Goal: Information Seeking & Learning: Learn about a topic

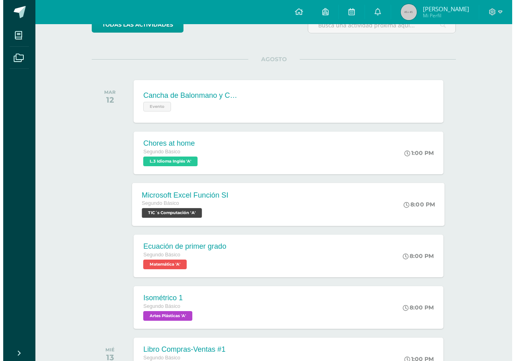
scroll to position [80, 0]
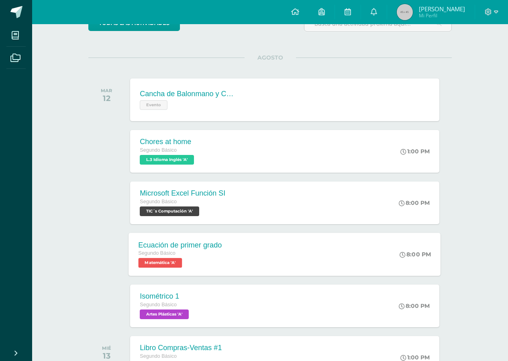
click at [273, 256] on div "Ecuación de primer grado Segundo Básico Matemática 'A' 8:00 PM Ecuación de prim…" at bounding box center [285, 253] width 312 height 43
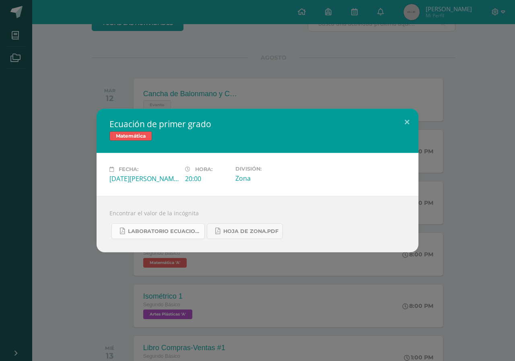
click at [182, 228] on span "Laboratorio ecuaciones.pdf" at bounding box center [164, 231] width 72 height 6
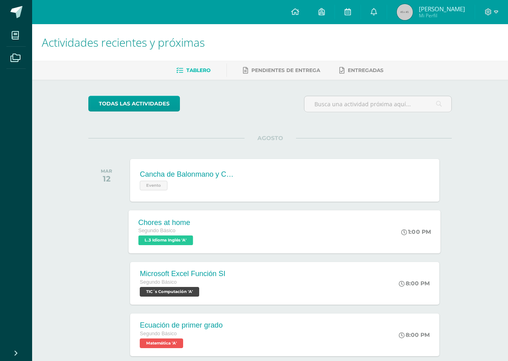
click at [243, 235] on div "Chores at home Segundo Básico L.3 Idioma Inglés 'A' 1:00 PM Chores at home L.3 …" at bounding box center [285, 231] width 312 height 43
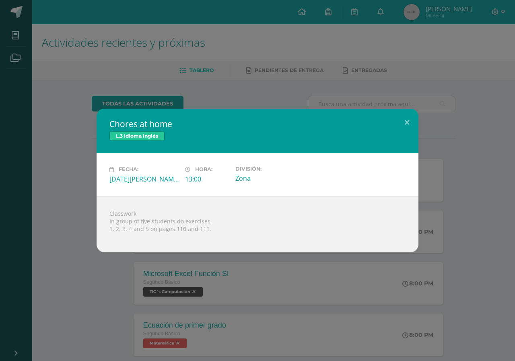
drag, startPoint x: 109, startPoint y: 221, endPoint x: 208, endPoint y: 231, distance: 99.4
click at [208, 231] on div "Classwork In group of five students do exercises 1, 2, 3, 4 and 5 on pages 110 …" at bounding box center [257, 224] width 322 height 56
click at [404, 120] on button at bounding box center [406, 122] width 23 height 27
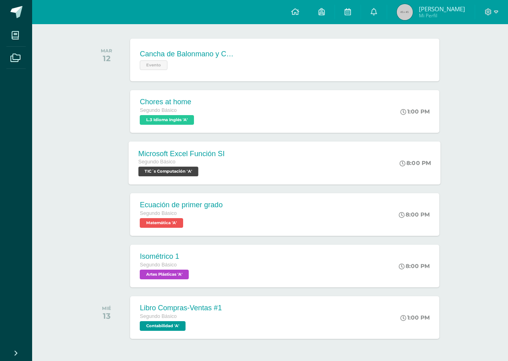
scroll to position [121, 0]
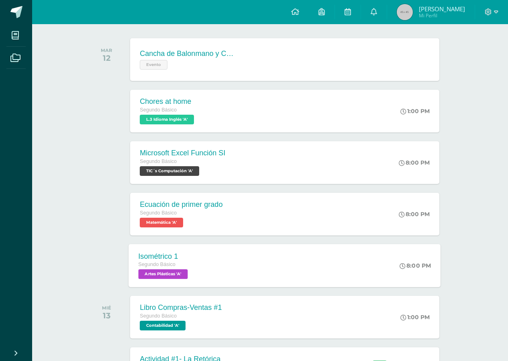
click at [220, 259] on div "Isométrico 1 Segundo Básico Artes Plásticas 'A' 8:00 PM Isométrico 1 Artes Plás…" at bounding box center [285, 265] width 312 height 43
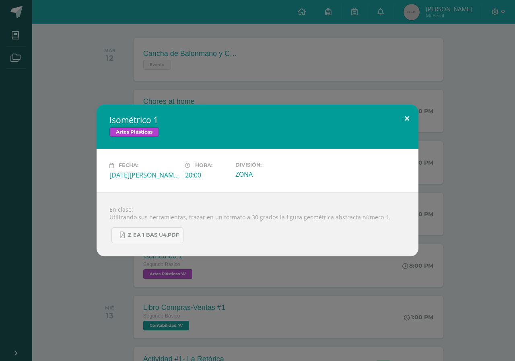
click at [409, 123] on button at bounding box center [406, 118] width 23 height 27
